Goal: Task Accomplishment & Management: Use online tool/utility

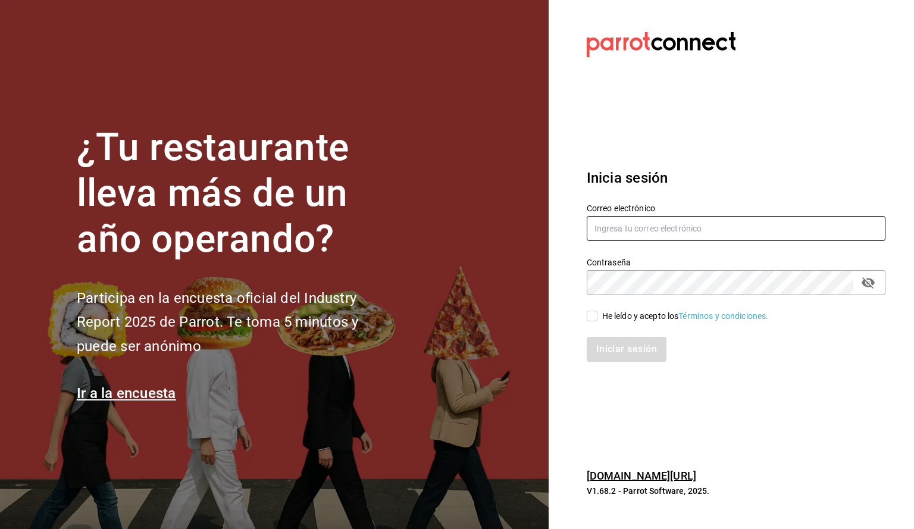
type input "cafechapin.ags@gmail.com"
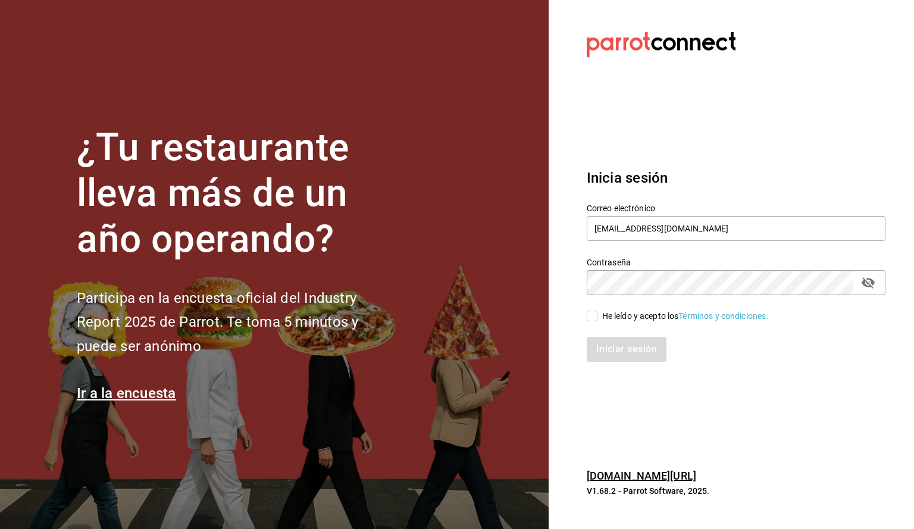
click at [595, 320] on input "He leído y acepto los Términos y condiciones." at bounding box center [592, 316] width 11 height 11
checkbox input "true"
click at [630, 349] on button "Iniciar sesión" at bounding box center [627, 349] width 81 height 25
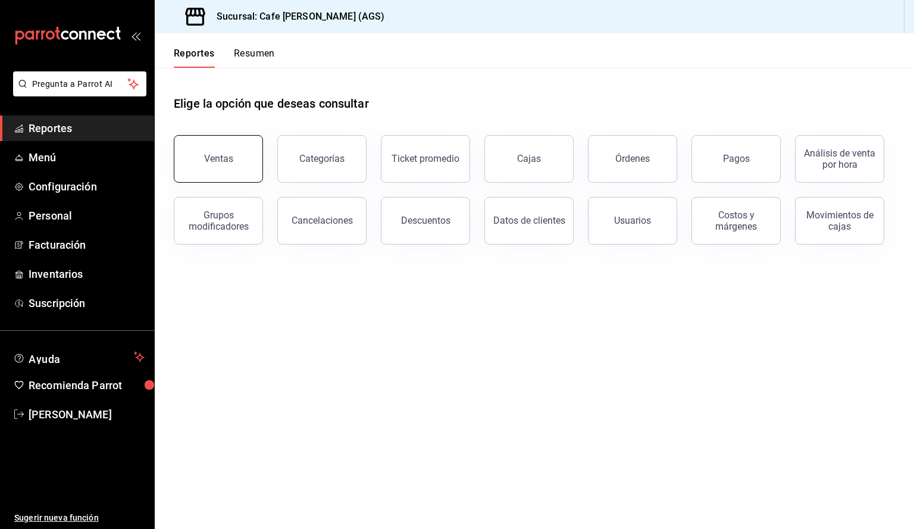
click at [219, 157] on div "Ventas" at bounding box center [218, 158] width 29 height 11
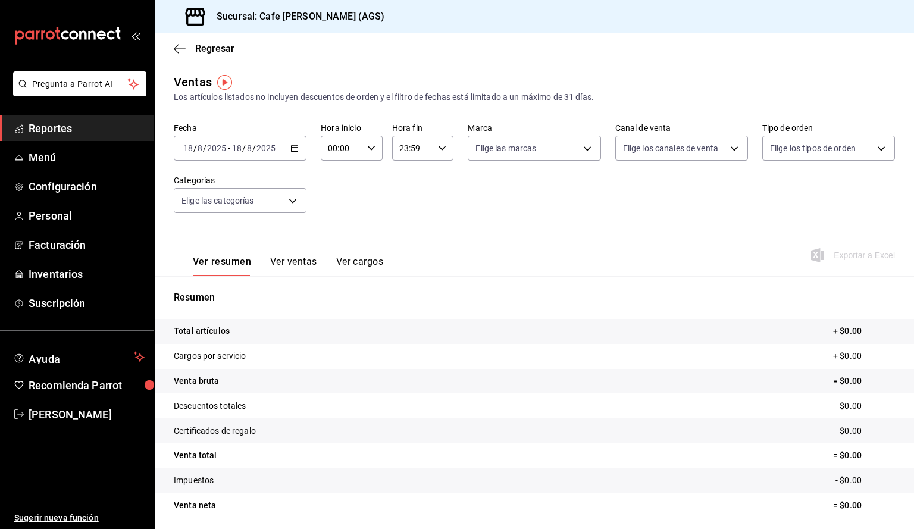
click at [222, 151] on input "2025" at bounding box center [217, 148] width 20 height 10
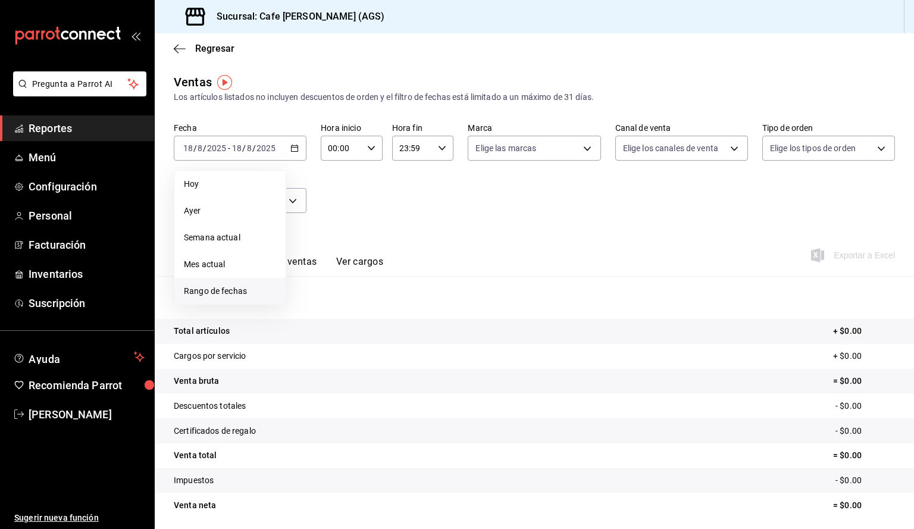
click at [219, 288] on span "Rango de fechas" at bounding box center [230, 291] width 92 height 13
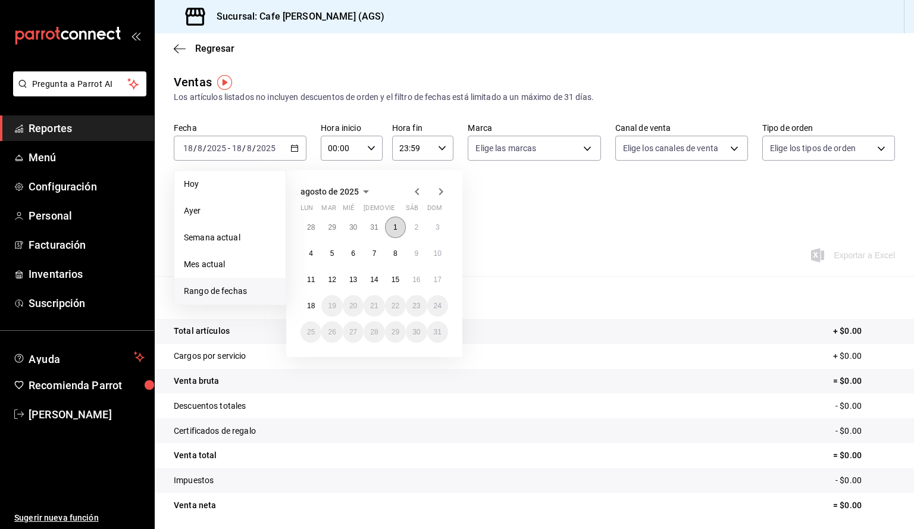
click at [396, 230] on abbr "1" at bounding box center [396, 227] width 4 height 8
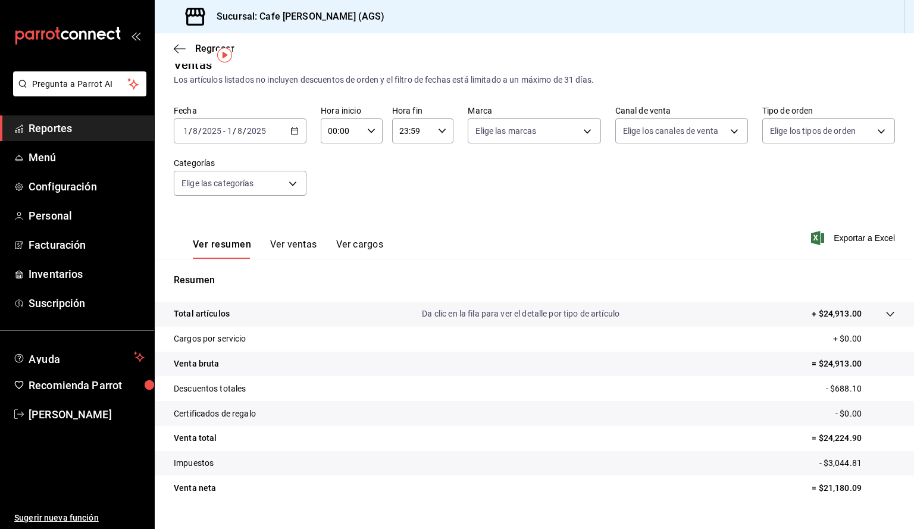
scroll to position [41, 0]
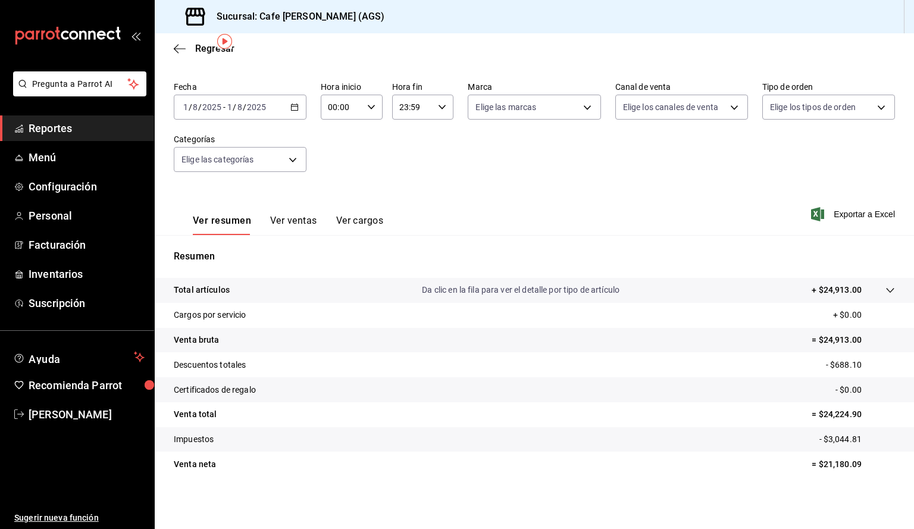
click at [213, 104] on input "2025" at bounding box center [212, 107] width 20 height 10
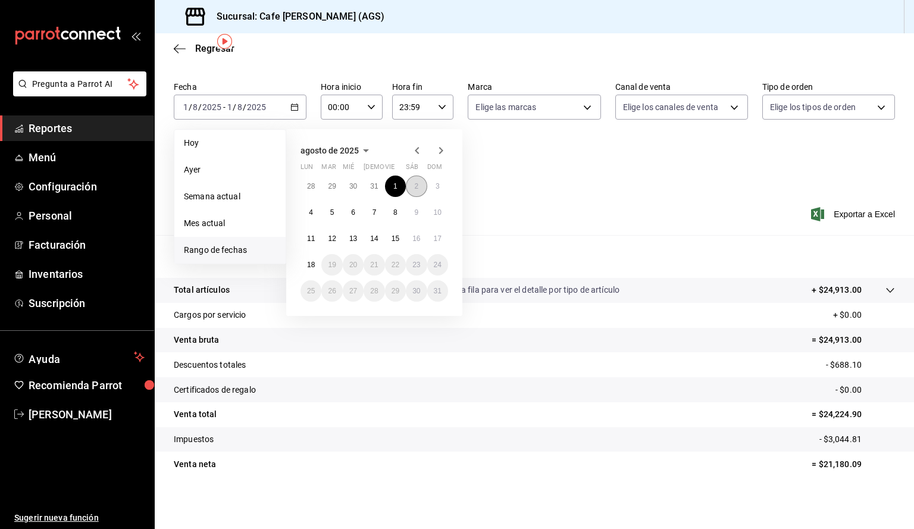
click at [411, 185] on button "2" at bounding box center [416, 186] width 21 height 21
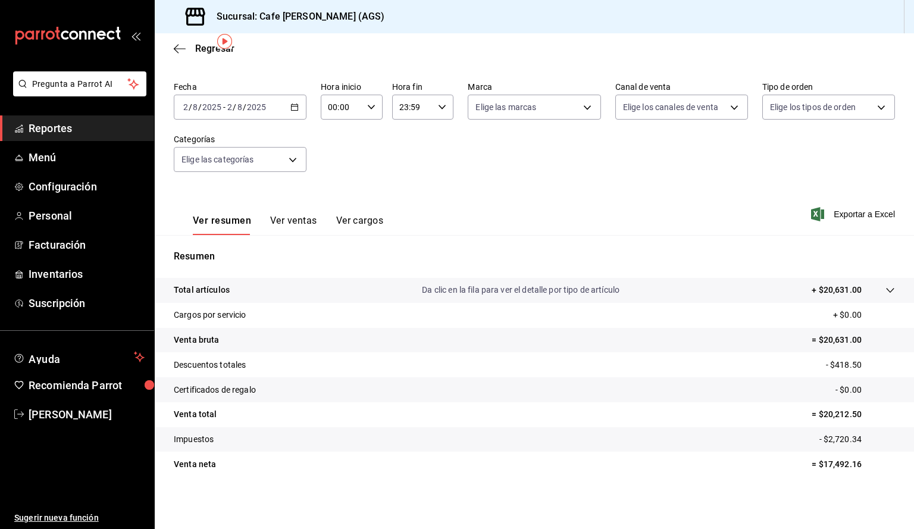
click at [269, 107] on div "[DATE] [DATE] - [DATE] [DATE]" at bounding box center [240, 107] width 133 height 25
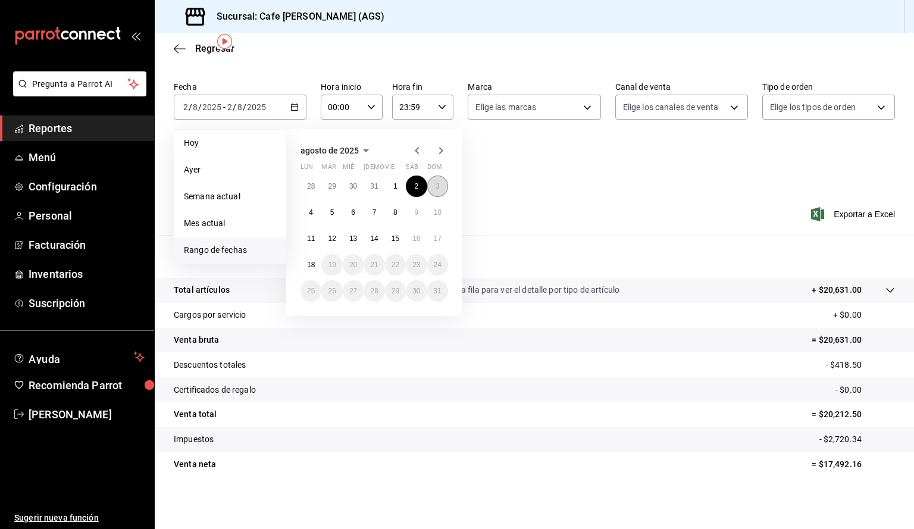
click at [436, 191] on button "3" at bounding box center [437, 186] width 21 height 21
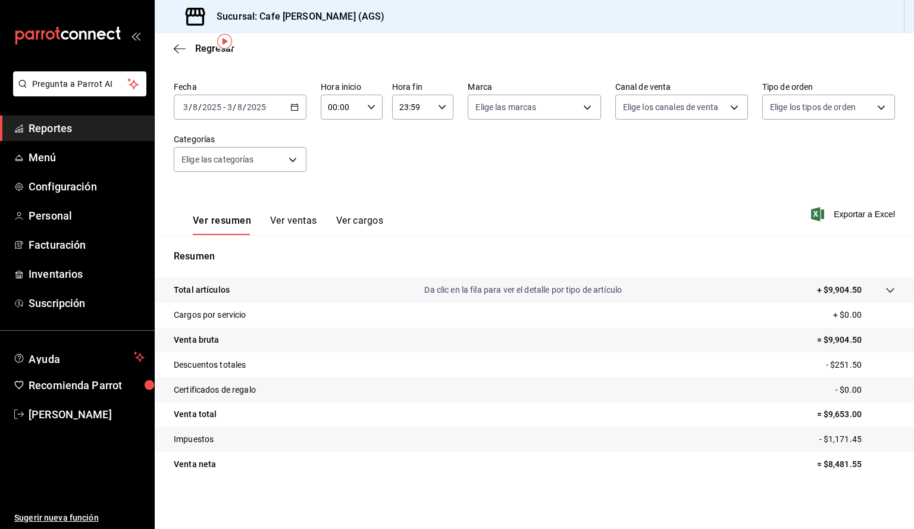
click at [227, 105] on input "3" at bounding box center [230, 107] width 6 height 10
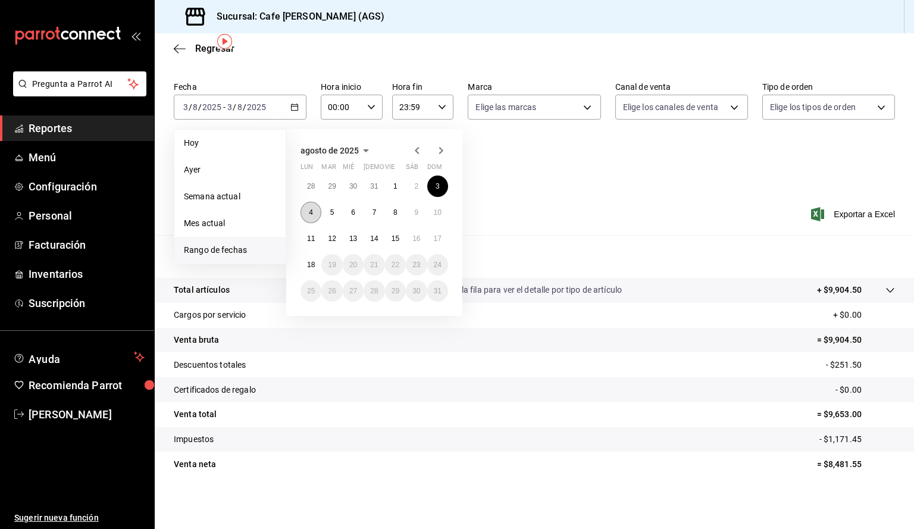
click at [313, 208] on button "4" at bounding box center [311, 212] width 21 height 21
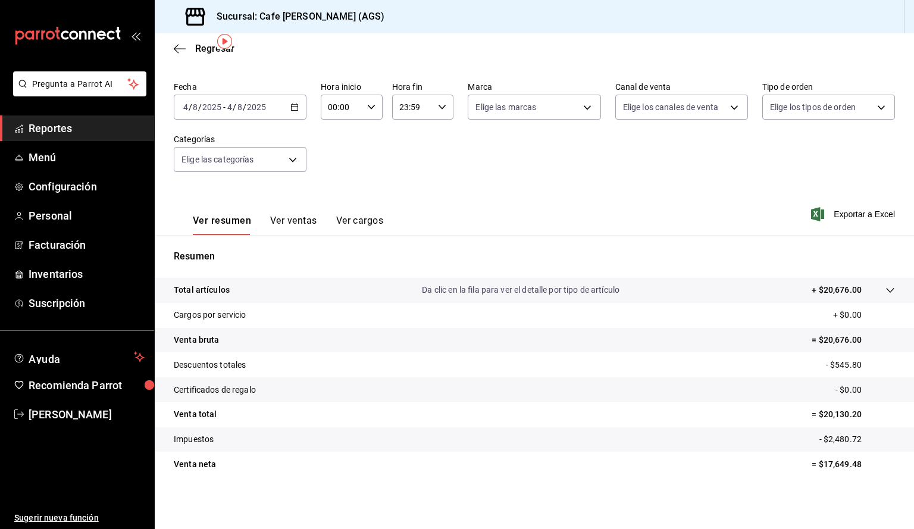
click at [237, 107] on input "8" at bounding box center [240, 107] width 6 height 10
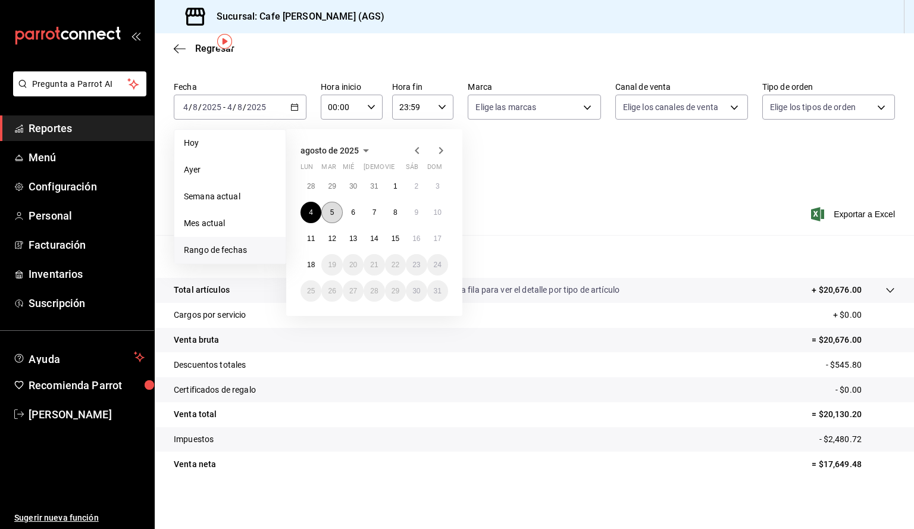
click at [327, 211] on button "5" at bounding box center [332, 212] width 21 height 21
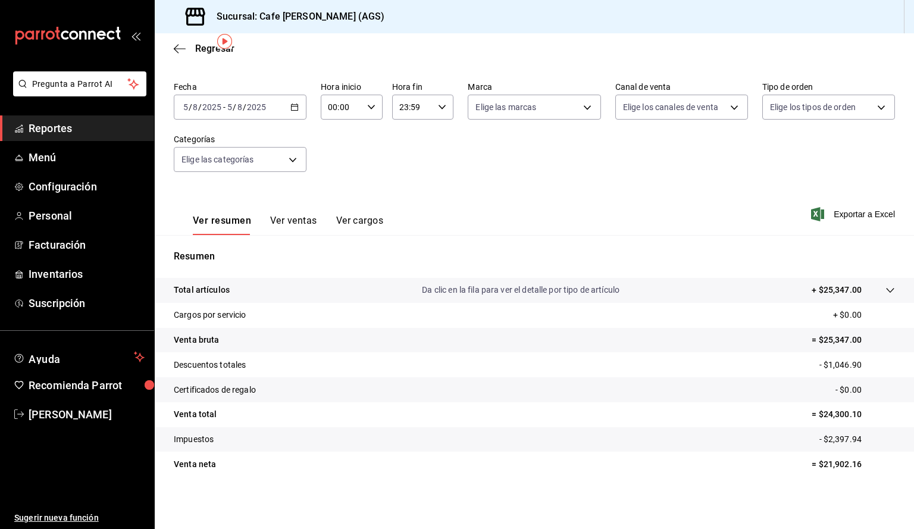
click at [263, 106] on input "2025" at bounding box center [256, 107] width 20 height 10
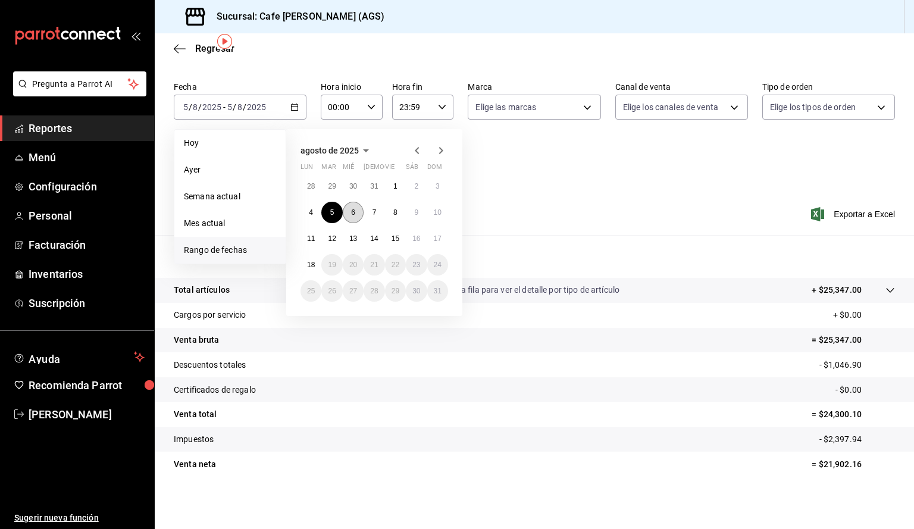
click at [349, 210] on button "6" at bounding box center [353, 212] width 21 height 21
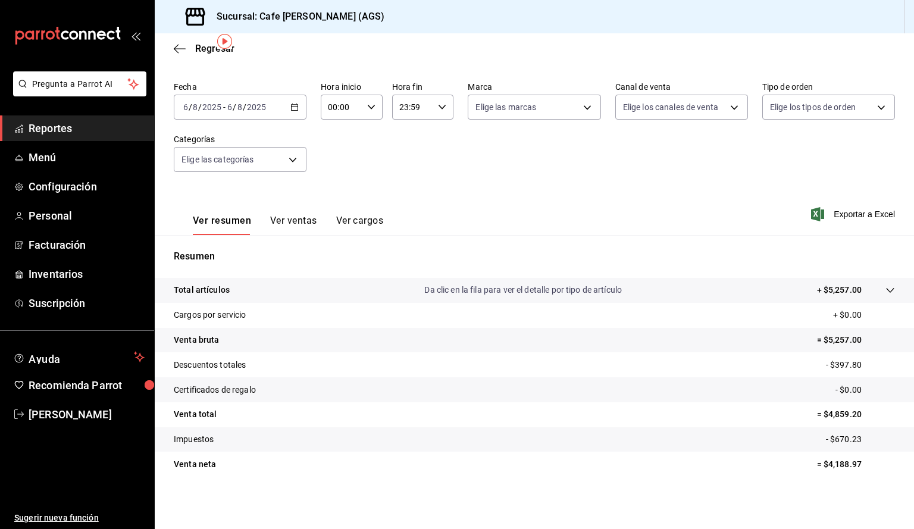
click at [250, 106] on input "2025" at bounding box center [256, 107] width 20 height 10
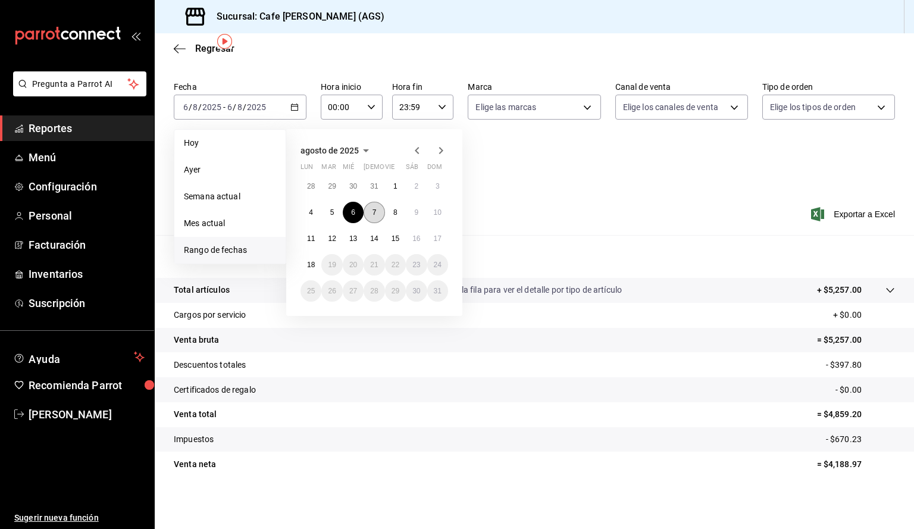
click at [370, 210] on button "7" at bounding box center [374, 212] width 21 height 21
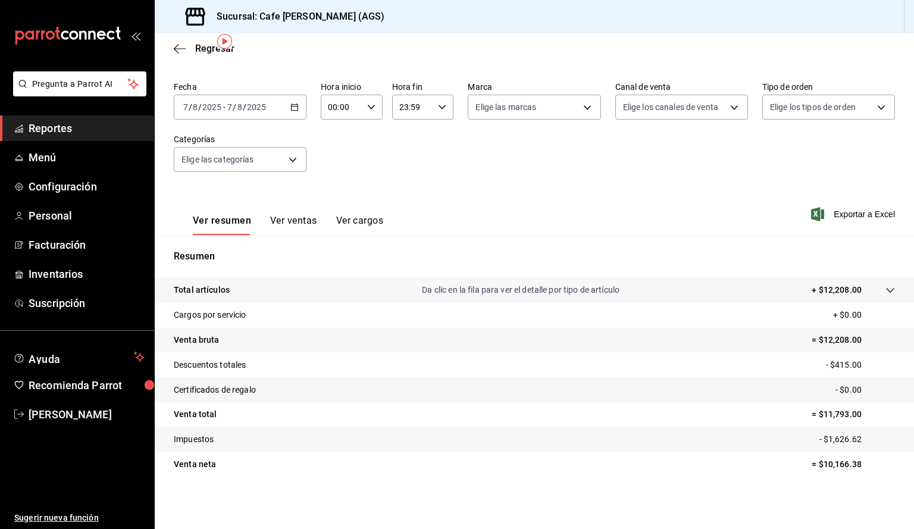
click at [247, 109] on input "2025" at bounding box center [256, 107] width 20 height 10
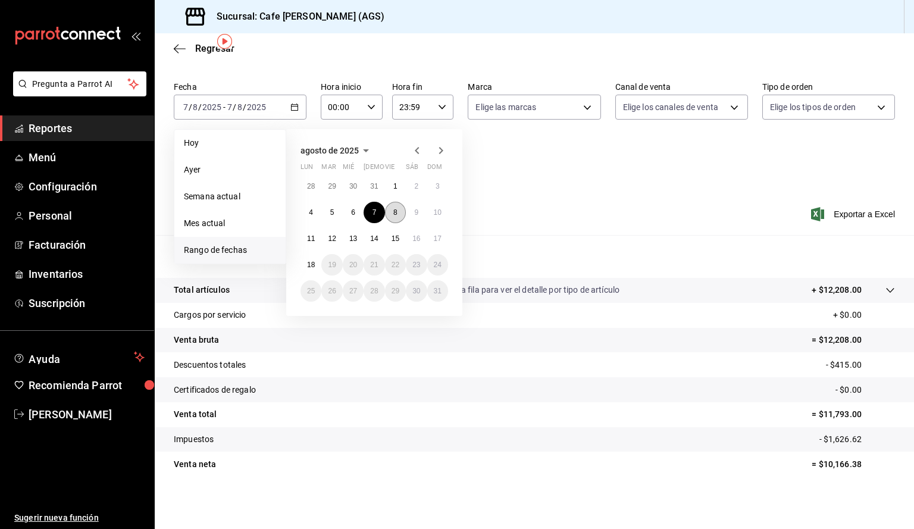
click at [397, 215] on abbr "8" at bounding box center [396, 212] width 4 height 8
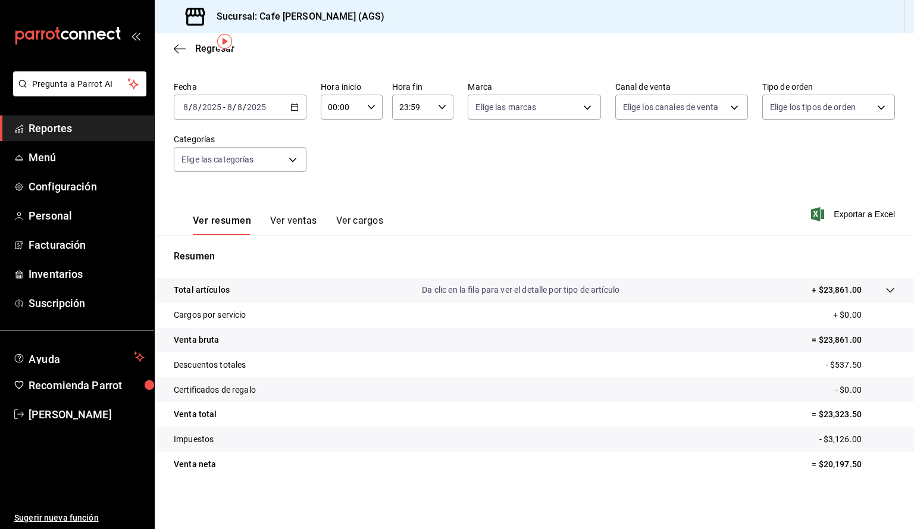
click at [257, 110] on input "2025" at bounding box center [256, 107] width 20 height 10
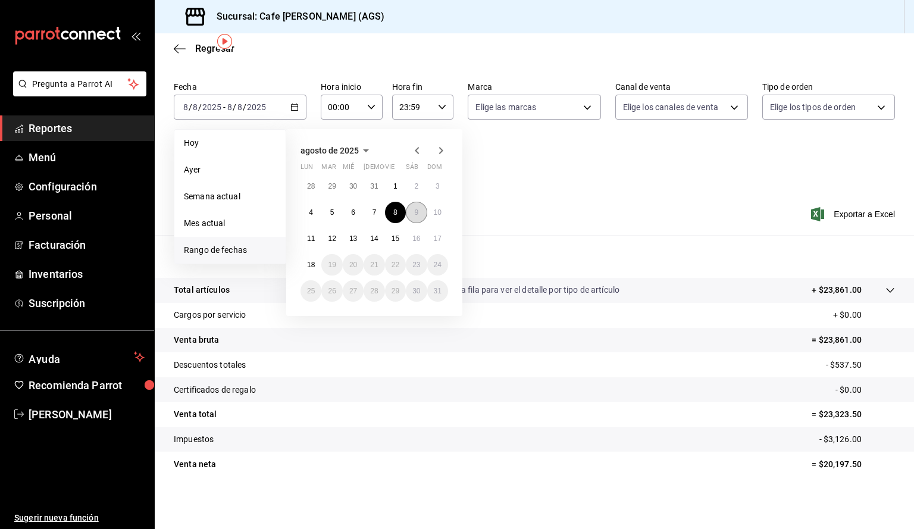
click at [408, 214] on button "9" at bounding box center [416, 212] width 21 height 21
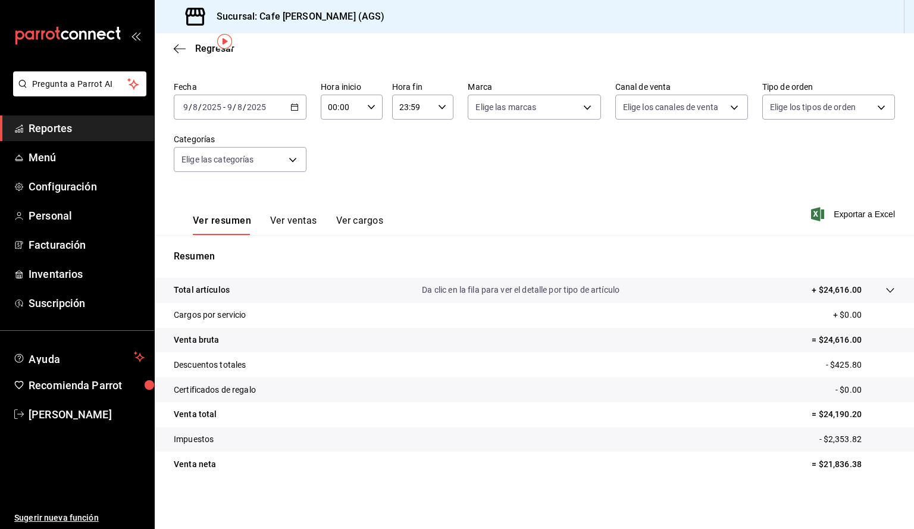
click at [268, 113] on div "[DATE] [DATE] - [DATE] [DATE]" at bounding box center [240, 107] width 133 height 25
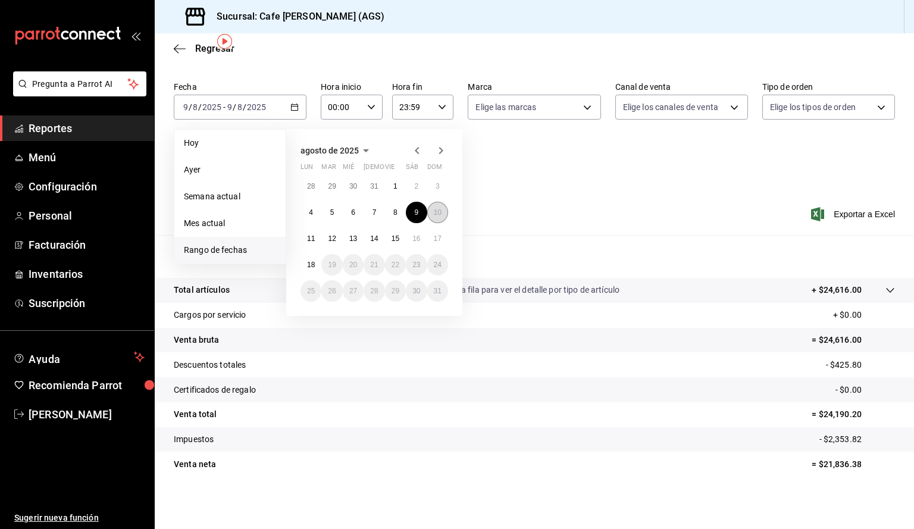
click at [428, 213] on button "10" at bounding box center [437, 212] width 21 height 21
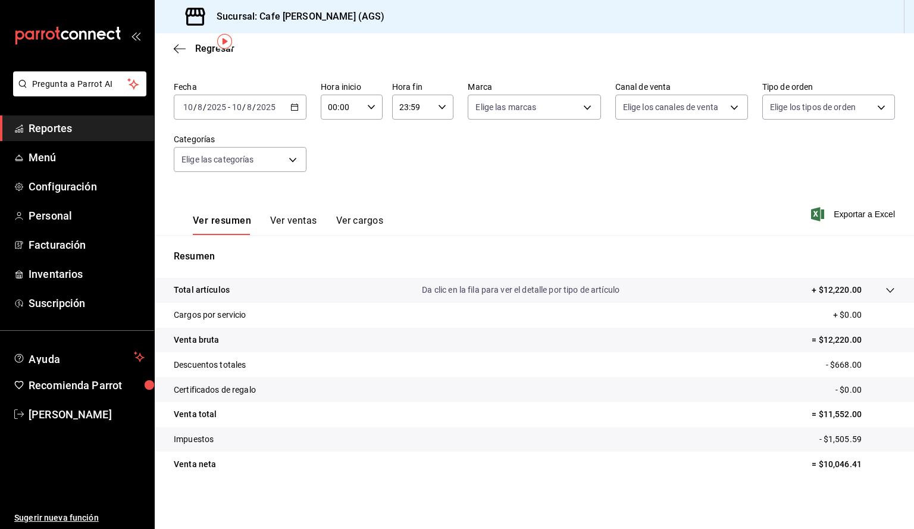
click at [243, 111] on span "/" at bounding box center [244, 107] width 4 height 10
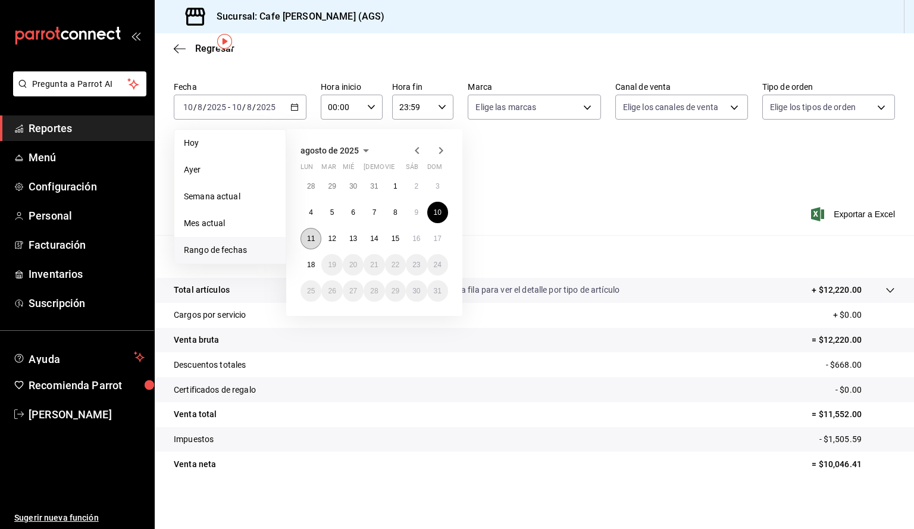
click at [313, 238] on abbr "11" at bounding box center [311, 239] width 8 height 8
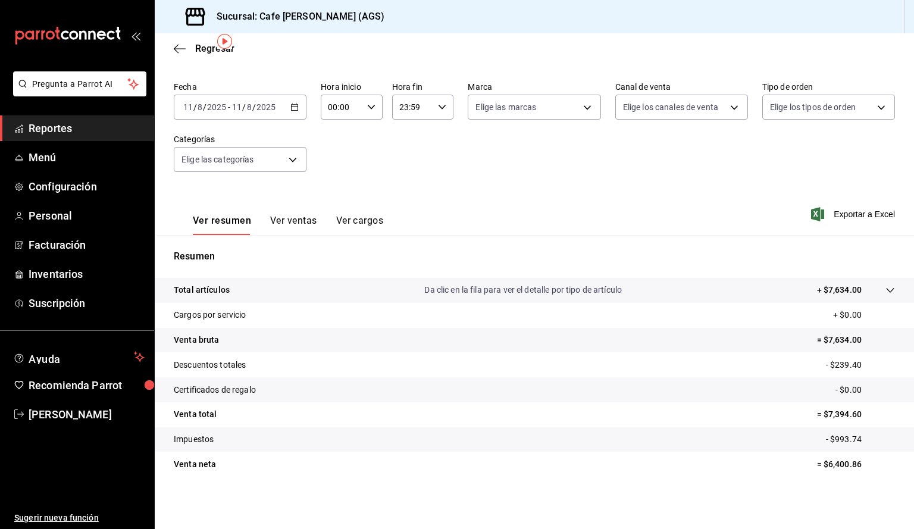
click at [231, 101] on div "[DATE] [DATE] - [DATE] [DATE]" at bounding box center [240, 107] width 133 height 25
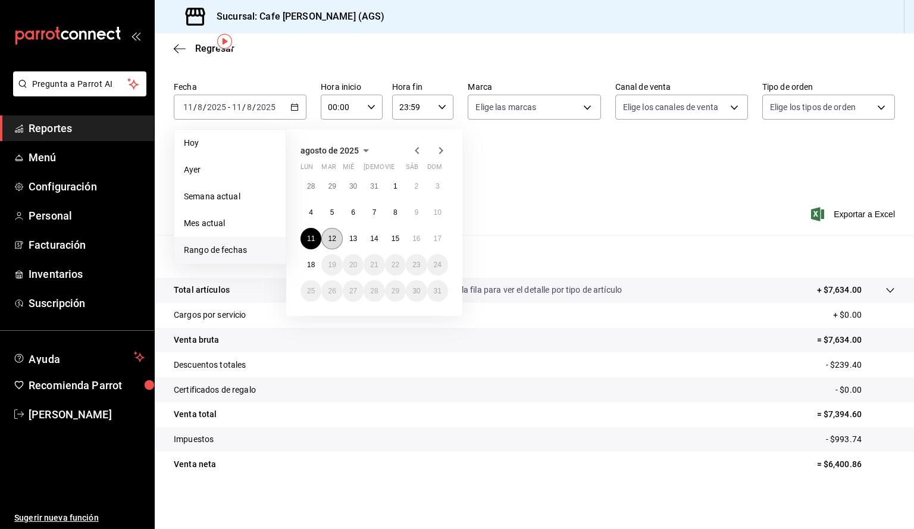
click at [331, 238] on abbr "12" at bounding box center [332, 239] width 8 height 8
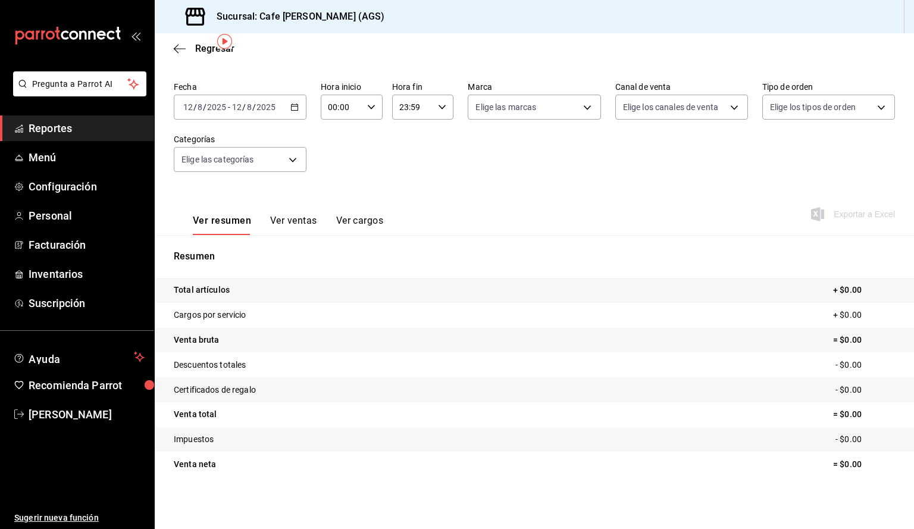
click at [246, 112] on input "8" at bounding box center [249, 107] width 6 height 10
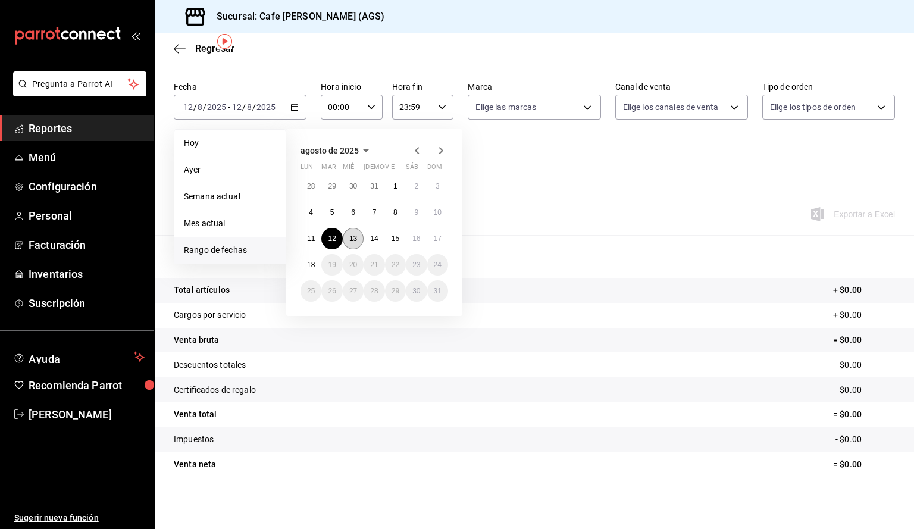
click at [351, 239] on abbr "13" at bounding box center [353, 239] width 8 height 8
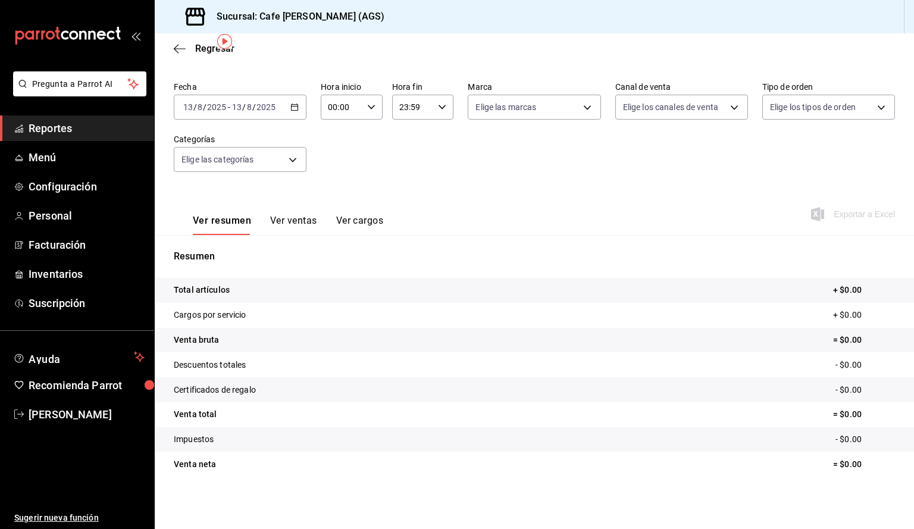
click at [244, 102] on span "/" at bounding box center [244, 107] width 4 height 10
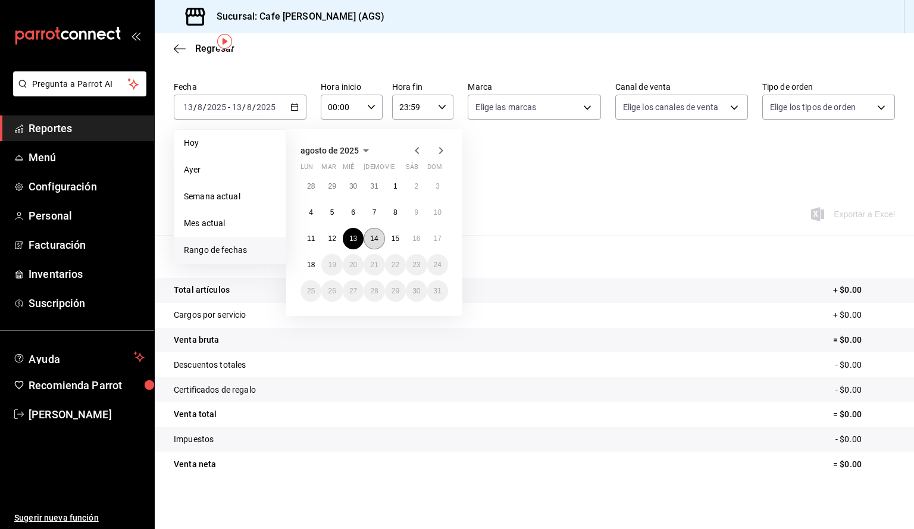
click at [375, 235] on abbr "14" at bounding box center [374, 239] width 8 height 8
click at [310, 262] on abbr "18" at bounding box center [311, 265] width 8 height 8
